Goal: Task Accomplishment & Management: Manage account settings

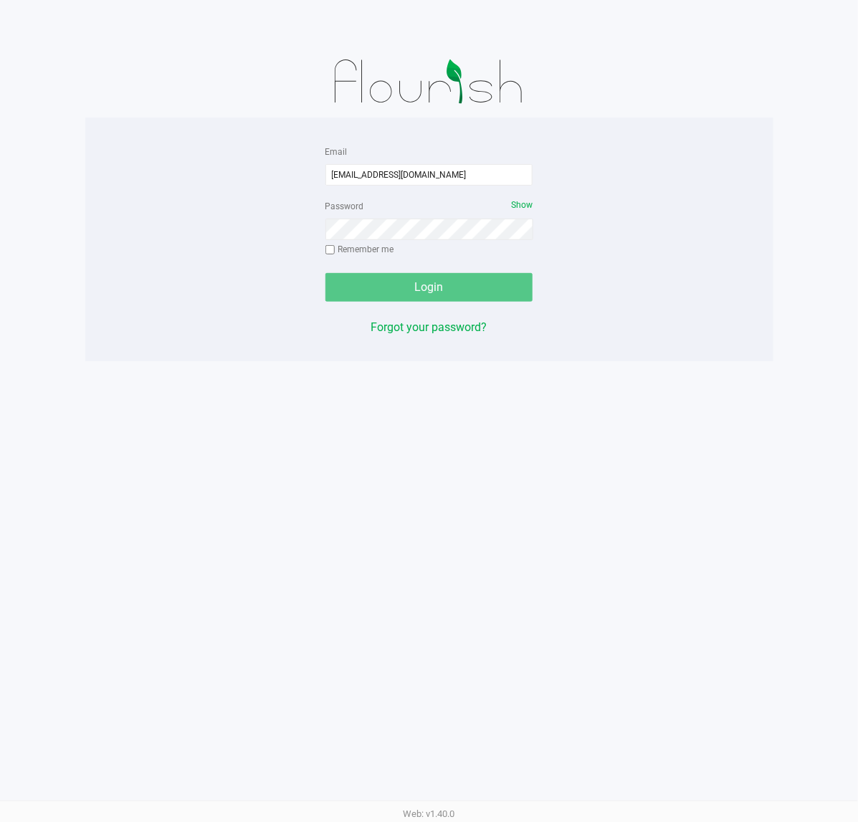
type input "[EMAIL_ADDRESS][DOMAIN_NAME]"
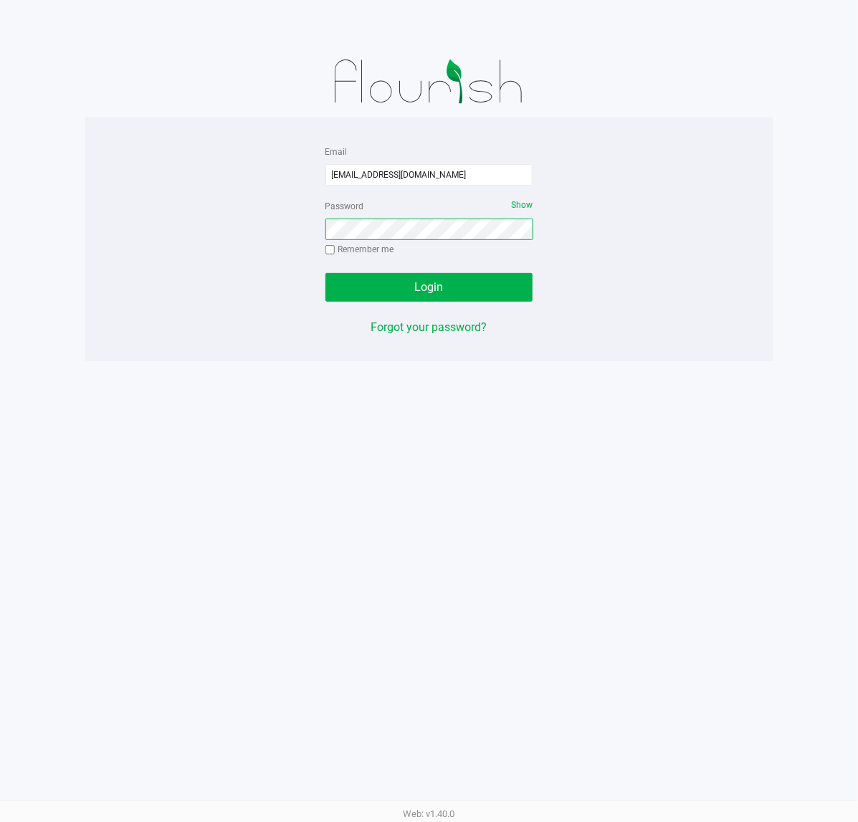
click at [325, 273] on button "Login" at bounding box center [429, 287] width 208 height 29
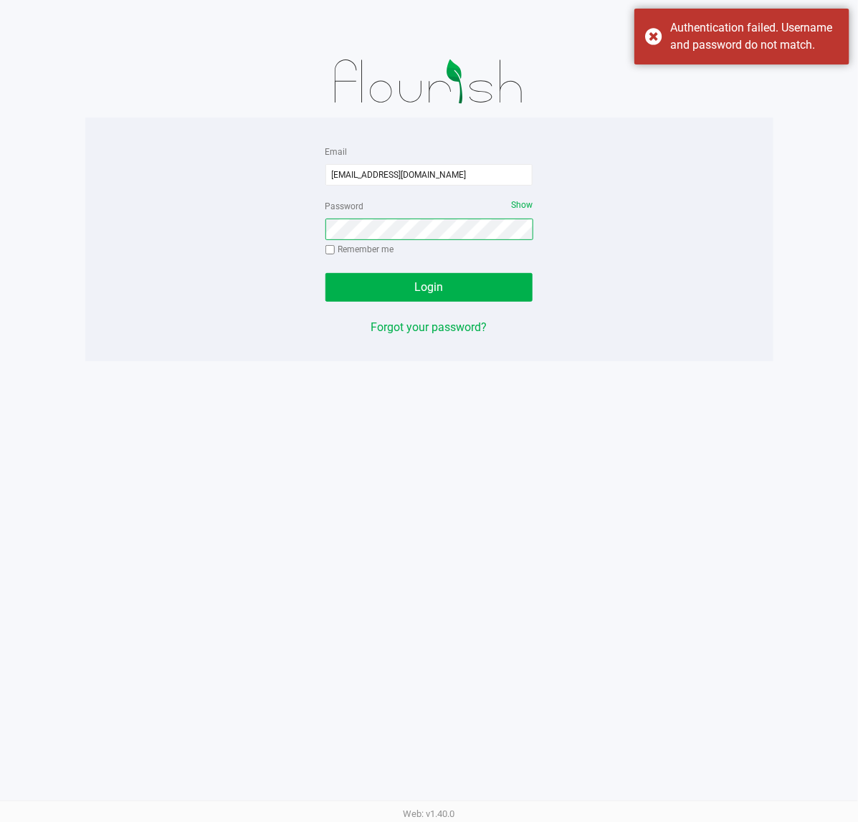
click at [325, 273] on button "Login" at bounding box center [429, 287] width 208 height 29
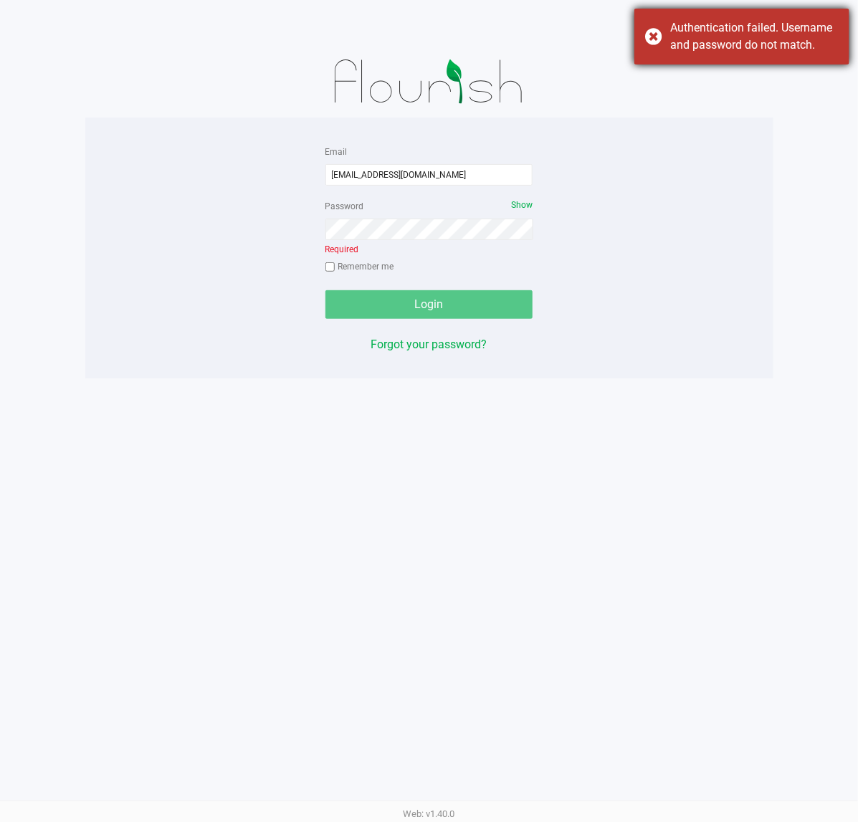
click at [700, 33] on div "Authentication failed. Username and password do not match." at bounding box center [754, 36] width 168 height 34
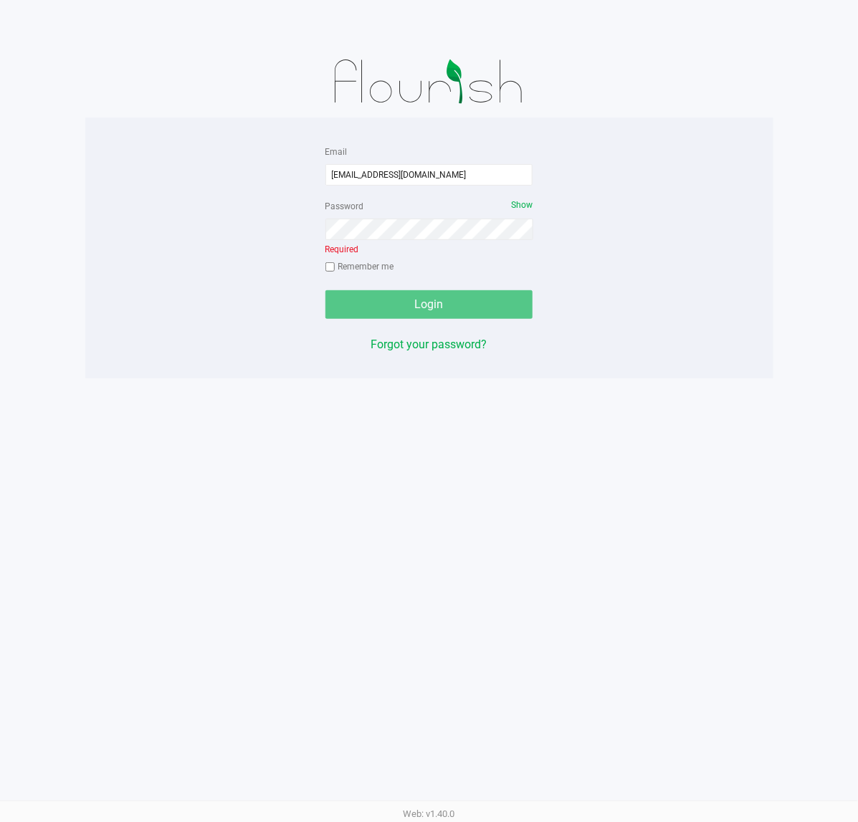
click at [661, 174] on div "Email cmassengill@liveparallel.com Password Show Required Remember me Login For…" at bounding box center [429, 248] width 688 height 211
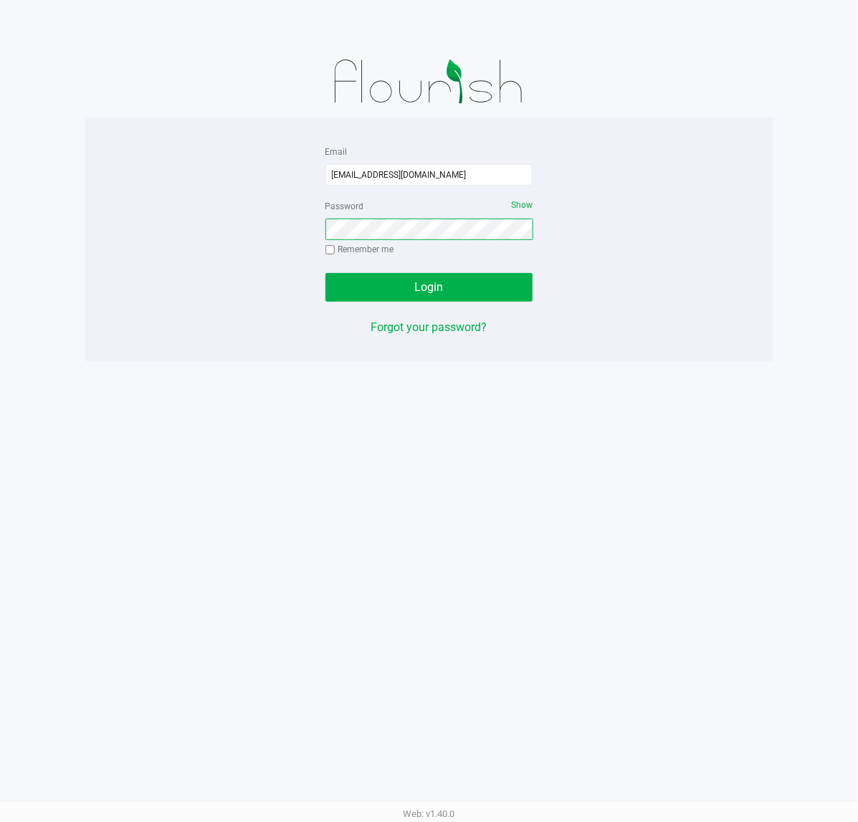
click at [325, 273] on button "Login" at bounding box center [429, 287] width 208 height 29
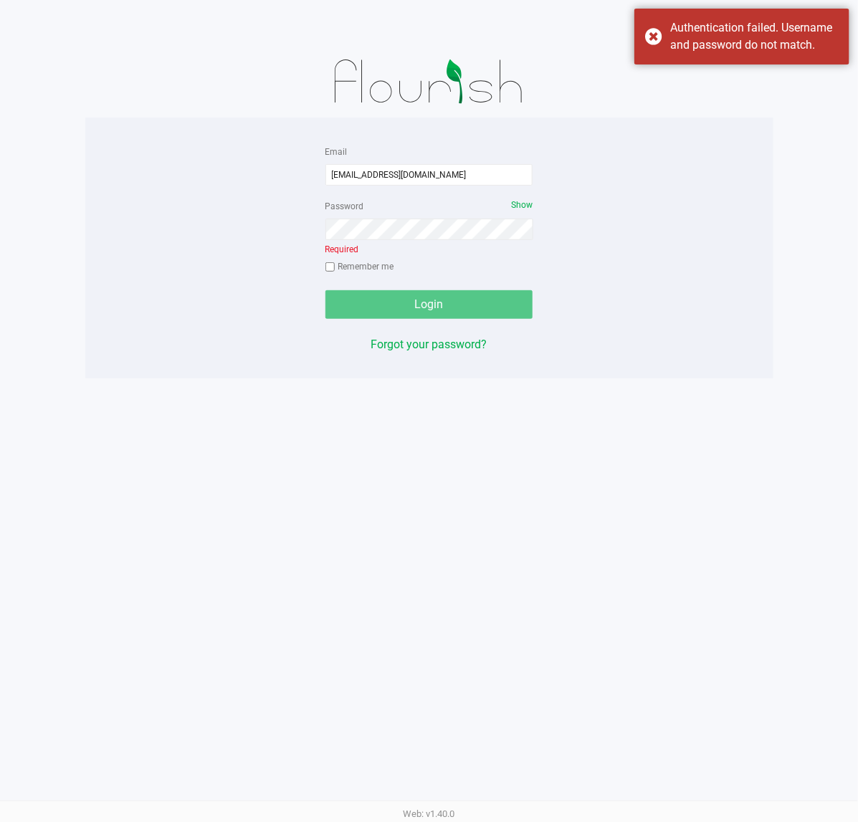
click at [614, 209] on div "Email cmassengill@liveparallel.com Password Show Required Remember me Login For…" at bounding box center [429, 248] width 688 height 211
click at [668, 49] on div "Authentication failed. Username and password do not match." at bounding box center [741, 37] width 215 height 56
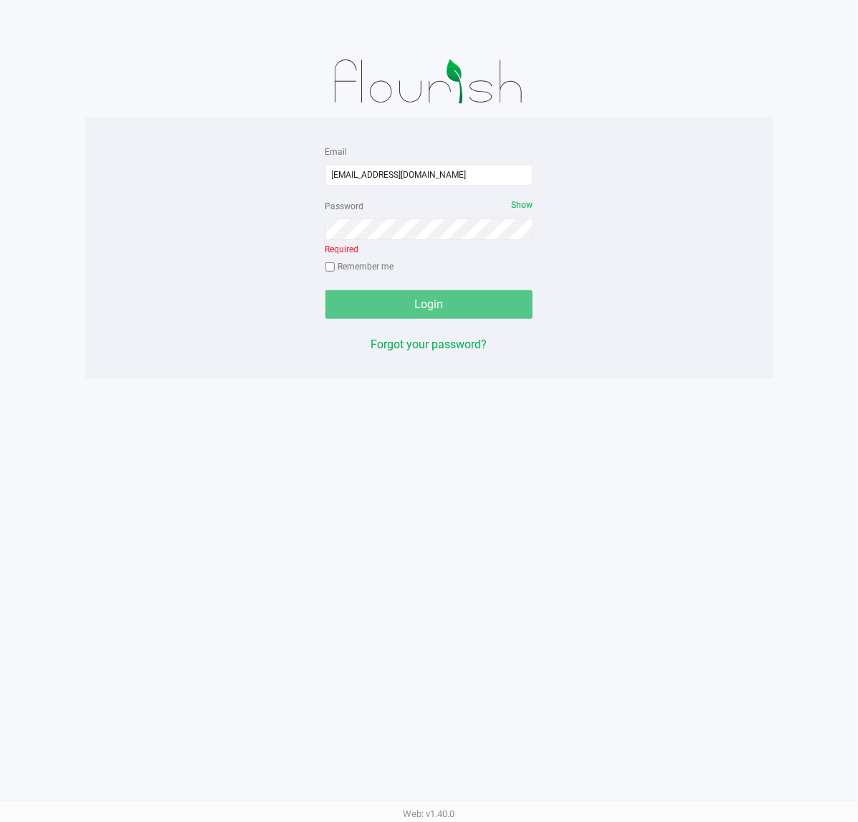
click at [588, 638] on div "Email cmassengill@liveparallel.com Password Show Required Remember me Login For…" at bounding box center [429, 411] width 858 height 822
click at [528, 542] on div "Email cmassengill@liveparallel.com Password Show Required Remember me Login For…" at bounding box center [429, 411] width 858 height 822
